Goal: Task Accomplishment & Management: Complete application form

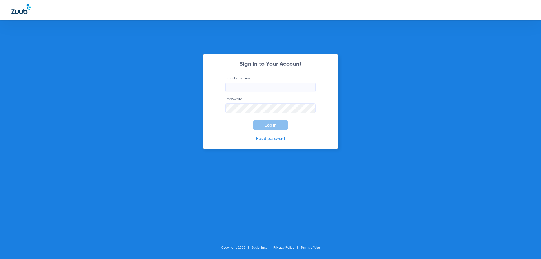
type input "dwilliams@uniquesmilesdentistry.com"
click at [273, 125] on span "Log In" at bounding box center [270, 125] width 12 height 5
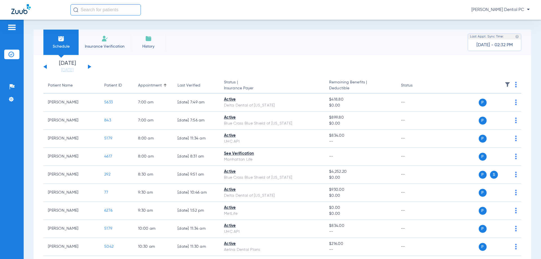
click at [96, 50] on li "Insurance Verification" at bounding box center [105, 42] width 52 height 25
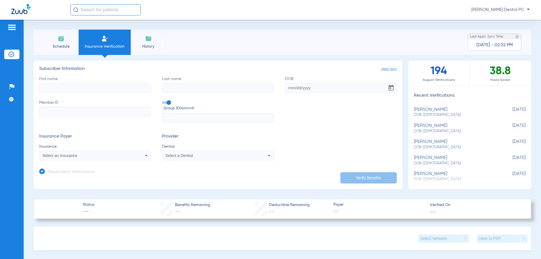
click at [84, 85] on input "First name" at bounding box center [95, 88] width 112 height 10
type input "b"
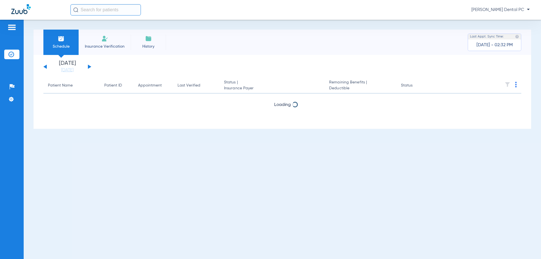
click at [109, 37] on li "Insurance Verification" at bounding box center [105, 42] width 52 height 25
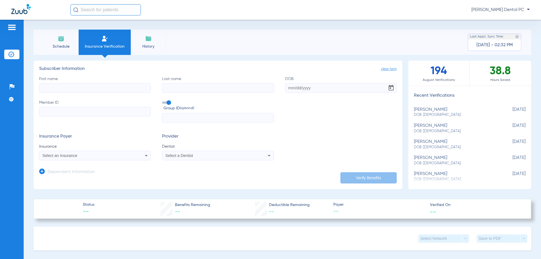
click at [69, 35] on li "Schedule" at bounding box center [60, 42] width 35 height 25
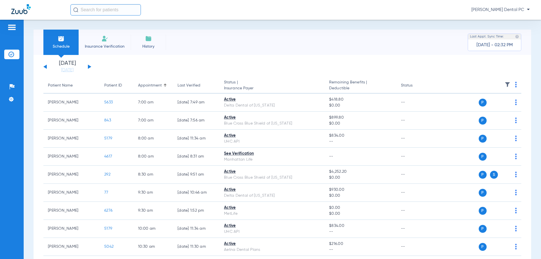
click at [94, 37] on li "Insurance Verification" at bounding box center [105, 42] width 52 height 25
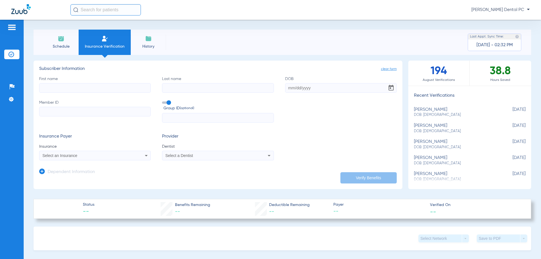
click at [92, 87] on input "First name" at bounding box center [95, 88] width 112 height 10
type input "[PERSON_NAME]"
click at [203, 88] on input "Last name" at bounding box center [218, 88] width 112 height 10
type input "mould"
click at [302, 86] on input "DOB" at bounding box center [341, 88] width 112 height 10
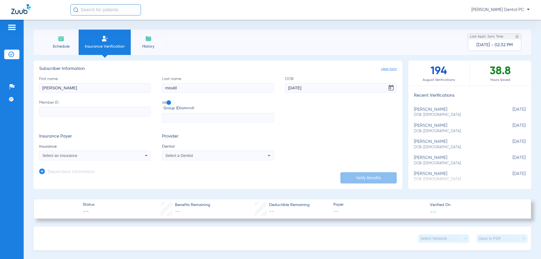
type input "[DATE]"
click at [73, 114] on input "Member ID" at bounding box center [95, 112] width 112 height 10
type input "348402086"
click at [169, 118] on input "text" at bounding box center [218, 118] width 112 height 10
type input "59702099"
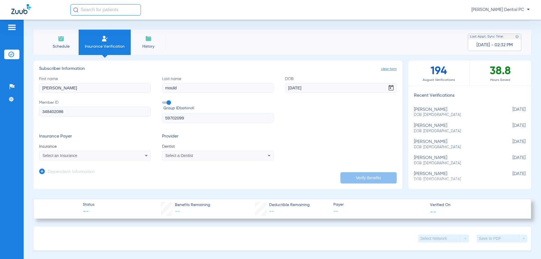
click at [109, 157] on div "Select an Insurance" at bounding box center [85, 155] width 84 height 4
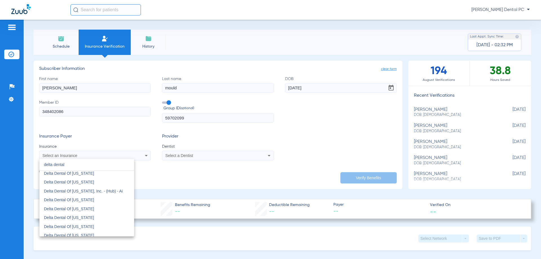
scroll to position [310, 0]
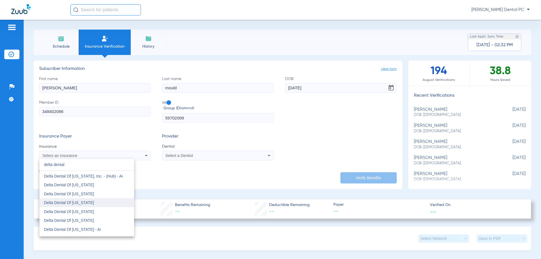
type input "delta dental"
click at [100, 201] on mat-option "Delta Dental Of [US_STATE]" at bounding box center [86, 202] width 95 height 9
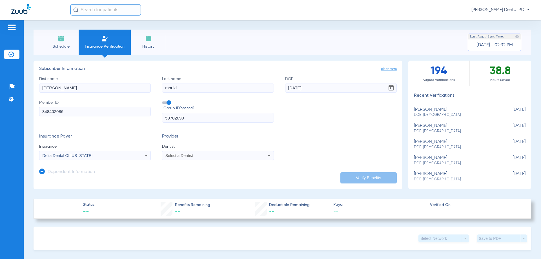
click at [177, 155] on span "Select a Dentist" at bounding box center [179, 155] width 28 height 5
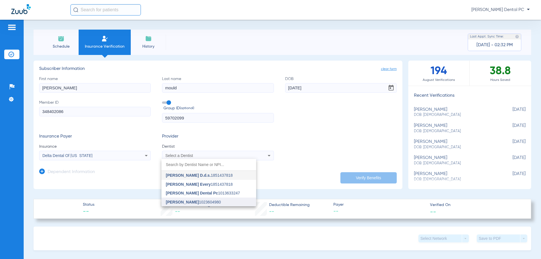
click at [180, 203] on span "[PERSON_NAME]" at bounding box center [182, 202] width 33 height 5
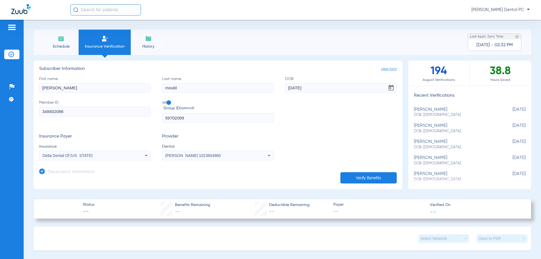
click at [379, 183] on app-manual-verification-form "clear form Subscriber Information First name [PERSON_NAME] Last name [PERSON_NA…" at bounding box center [218, 125] width 369 height 128
click at [377, 180] on button "Verify Benefits" at bounding box center [368, 177] width 56 height 11
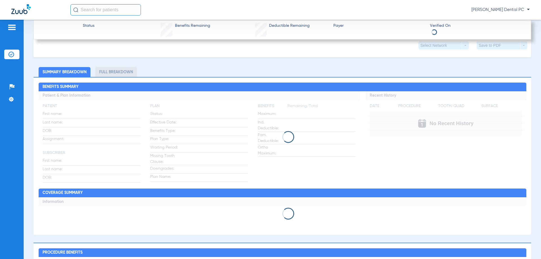
scroll to position [169, 0]
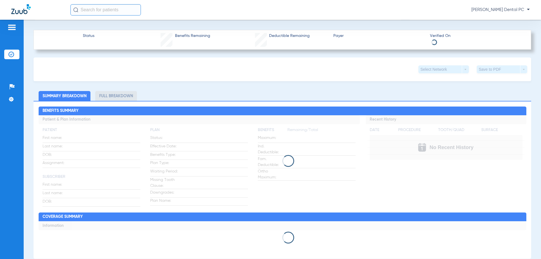
click at [329, 84] on div "Select Network arrow_drop_down Save to PDF arrow_drop_down Summary Breakdown Fu…" at bounding box center [282, 264] width 497 height 414
click at [409, 40] on app-payer-section "Payer" at bounding box center [379, 40] width 92 height 14
click at [400, 56] on app-member-insurance-verification-view "Status Benefits Remaining Deductible Remaining Payer Verified On Select Network…" at bounding box center [282, 251] width 497 height 442
drag, startPoint x: 428, startPoint y: 30, endPoint x: 428, endPoint y: 33, distance: 3.1
click at [428, 30] on div "Status Benefits Remaining Deductible Remaining Payer Verified On" at bounding box center [282, 40] width 497 height 20
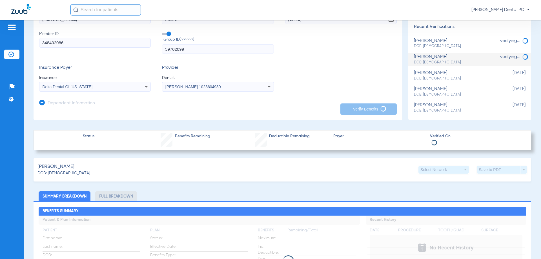
scroll to position [0, 0]
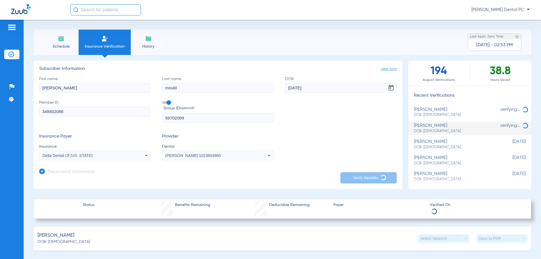
click at [455, 129] on span "DOB: [DEMOGRAPHIC_DATA]" at bounding box center [455, 131] width 83 height 5
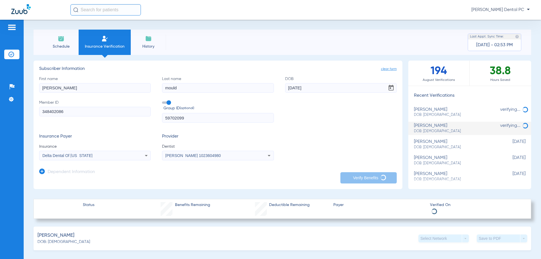
click at [455, 129] on span "DOB: [DEMOGRAPHIC_DATA]" at bounding box center [455, 131] width 83 height 5
click at [452, 126] on div "[PERSON_NAME]: [DEMOGRAPHIC_DATA]" at bounding box center [455, 128] width 83 height 10
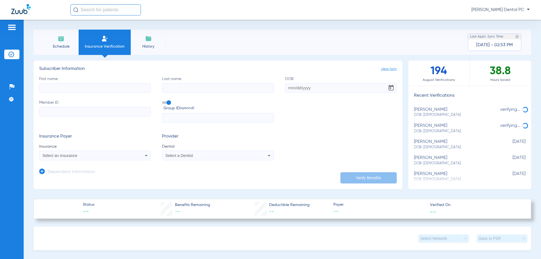
click at [441, 122] on li "bernadine mould DOB: 08/10/1946 verifying..." at bounding box center [469, 128] width 123 height 13
type input "[PERSON_NAME]"
type input "mould"
type input "[DATE]"
type input "348402086"
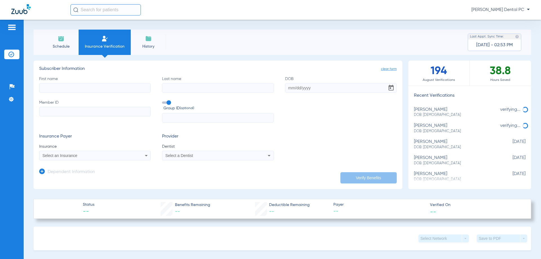
type input "59702099"
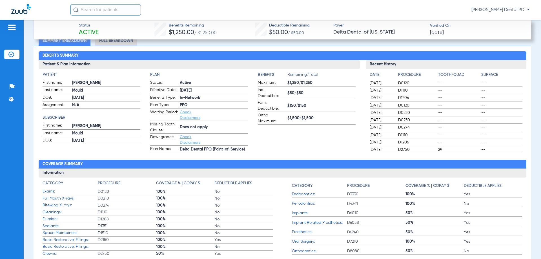
scroll to position [113, 0]
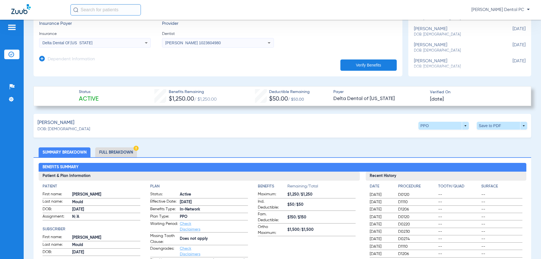
click at [126, 147] on li "Full Breakdown" at bounding box center [116, 152] width 42 height 10
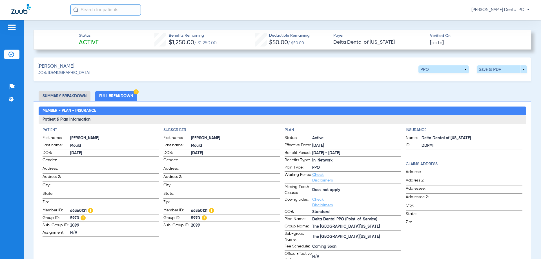
scroll to position [197, 0]
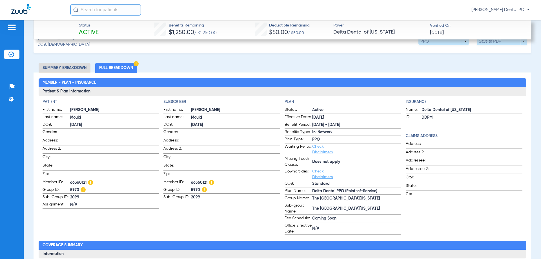
click at [83, 72] on li "Summary Breakdown" at bounding box center [65, 68] width 52 height 10
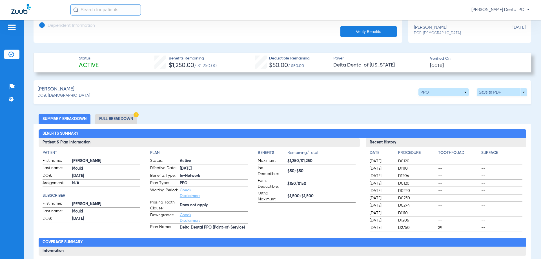
scroll to position [141, 0]
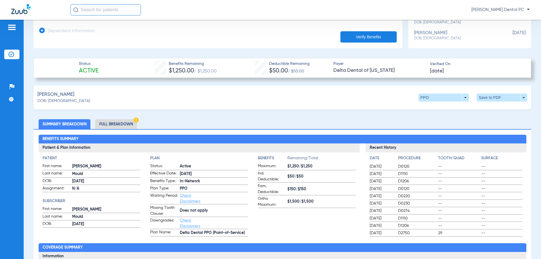
click at [115, 126] on li "Full Breakdown" at bounding box center [116, 124] width 42 height 10
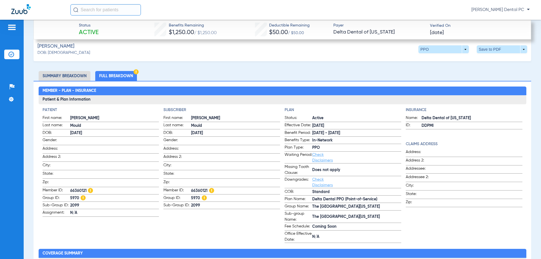
scroll to position [197, 0]
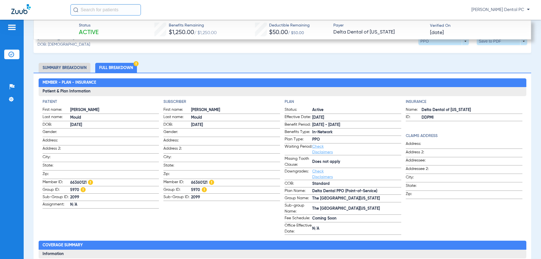
click at [81, 63] on li "Summary Breakdown" at bounding box center [65, 68] width 52 height 10
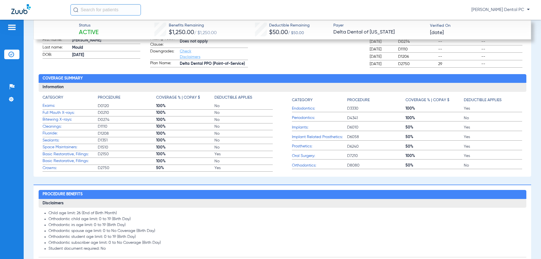
scroll to position [451, 0]
